Goal: Task Accomplishment & Management: Check status

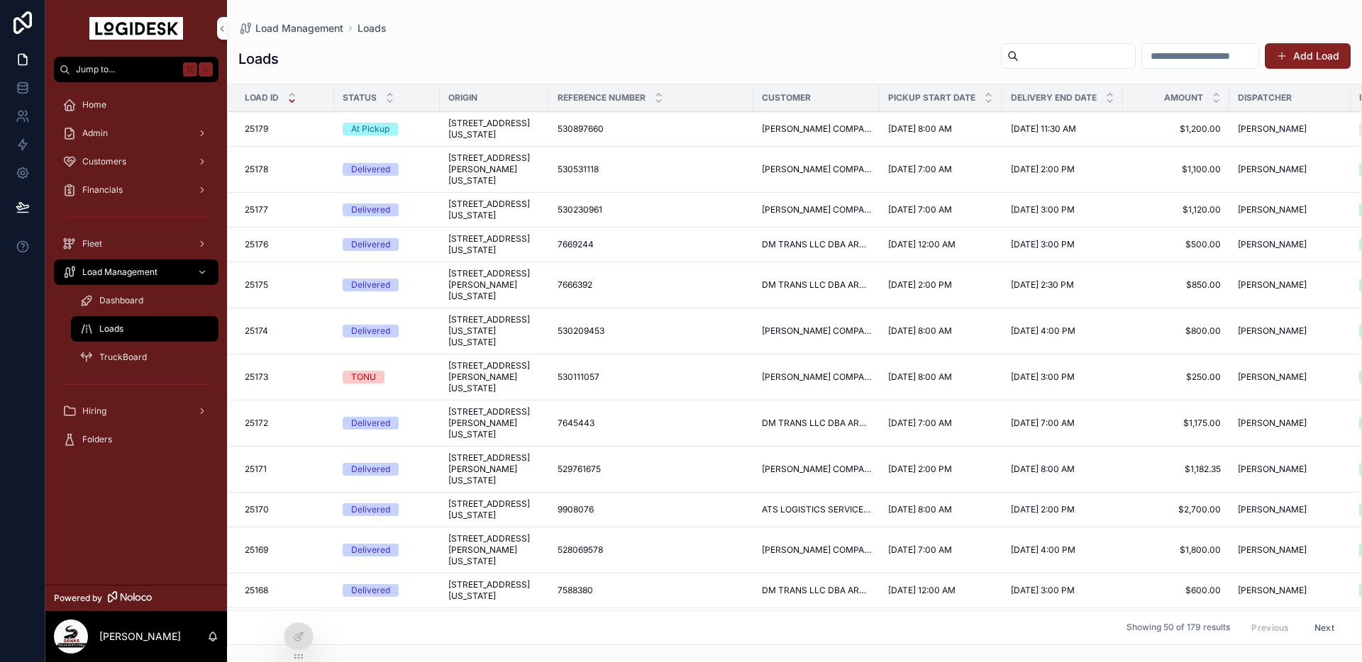
click at [493, 140] on span "[STREET_ADDRESS][US_STATE]" at bounding box center [494, 129] width 92 height 23
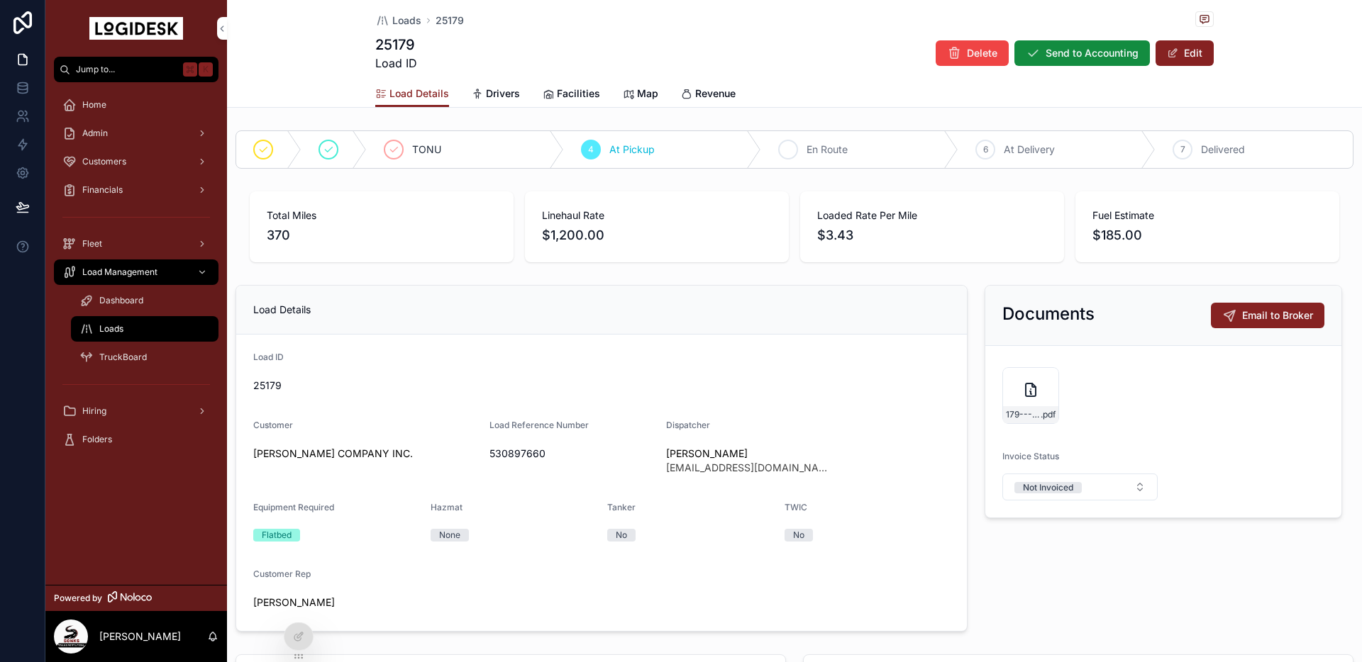
click at [822, 150] on span "En Route" at bounding box center [826, 150] width 41 height 14
click at [123, 329] on span "Loads" at bounding box center [111, 328] width 24 height 11
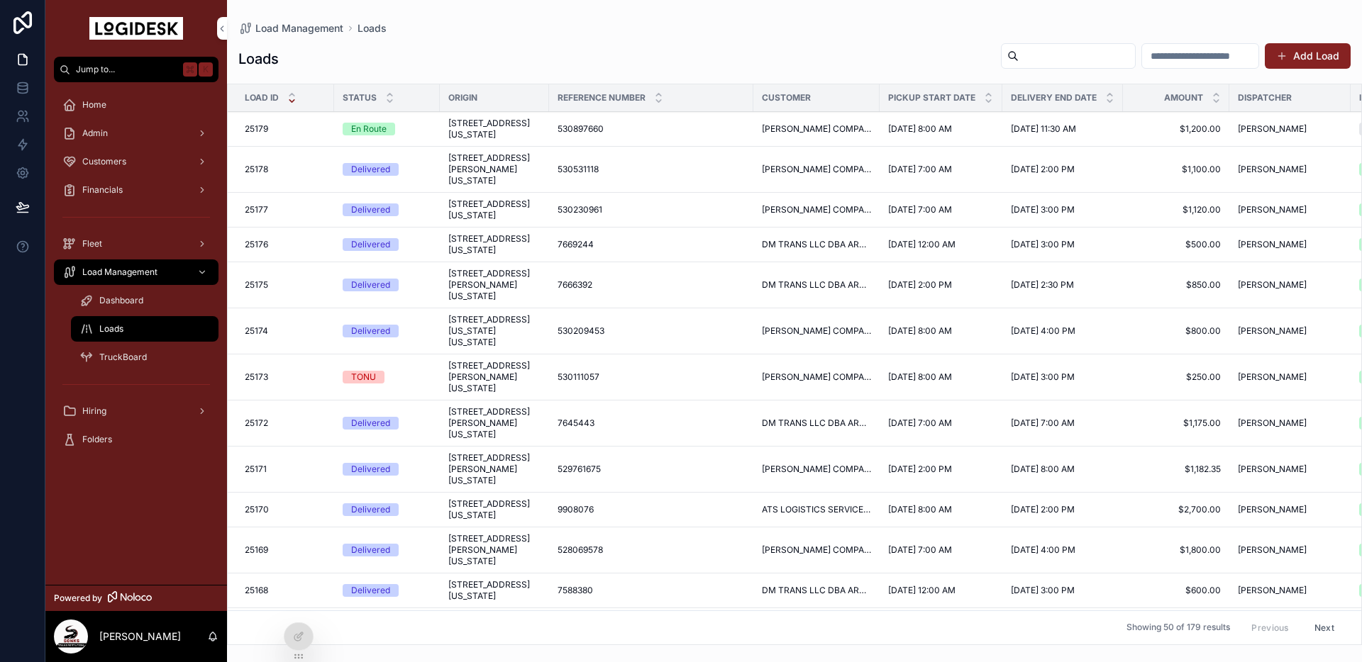
click at [442, 135] on td "[STREET_ADDRESS][US_STATE] [STREET_ADDRESS][US_STATE]" at bounding box center [494, 129] width 109 height 35
click at [471, 139] on span "[STREET_ADDRESS][US_STATE]" at bounding box center [494, 129] width 92 height 23
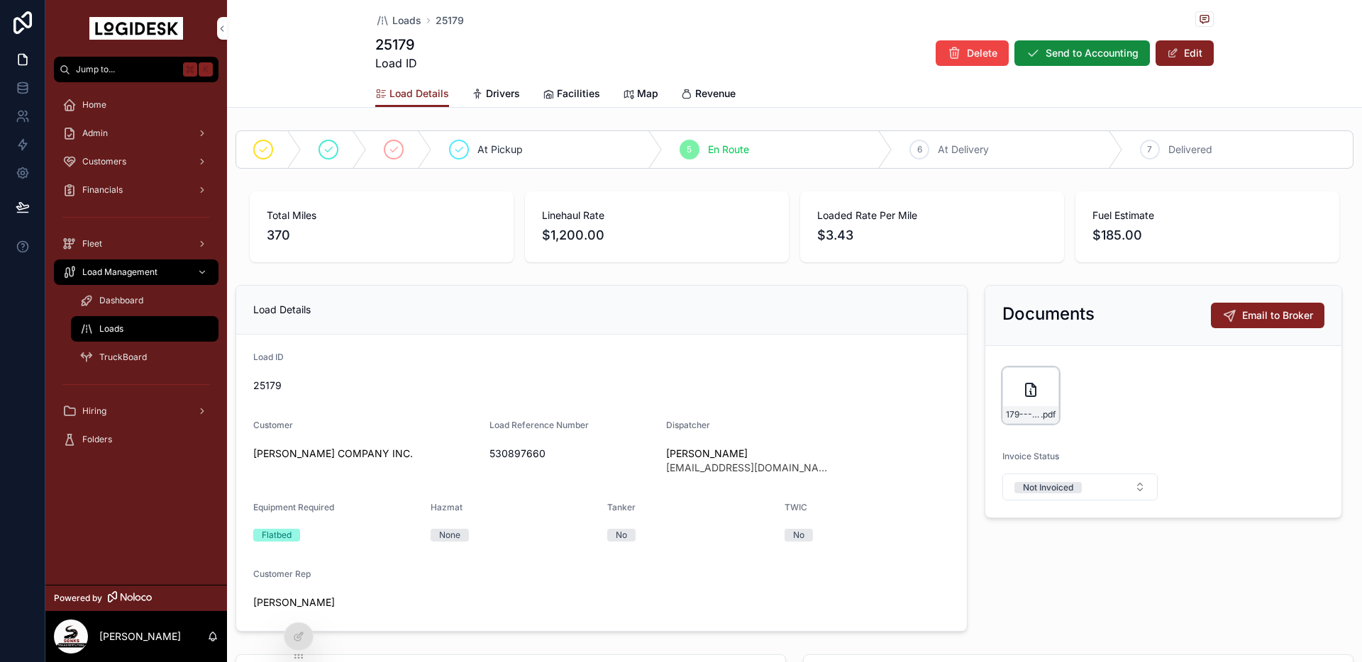
click at [1021, 394] on div "179---10-8-to-10-9---CHR---1200.00 .pdf" at bounding box center [1030, 395] width 57 height 57
